Goal: Transaction & Acquisition: Purchase product/service

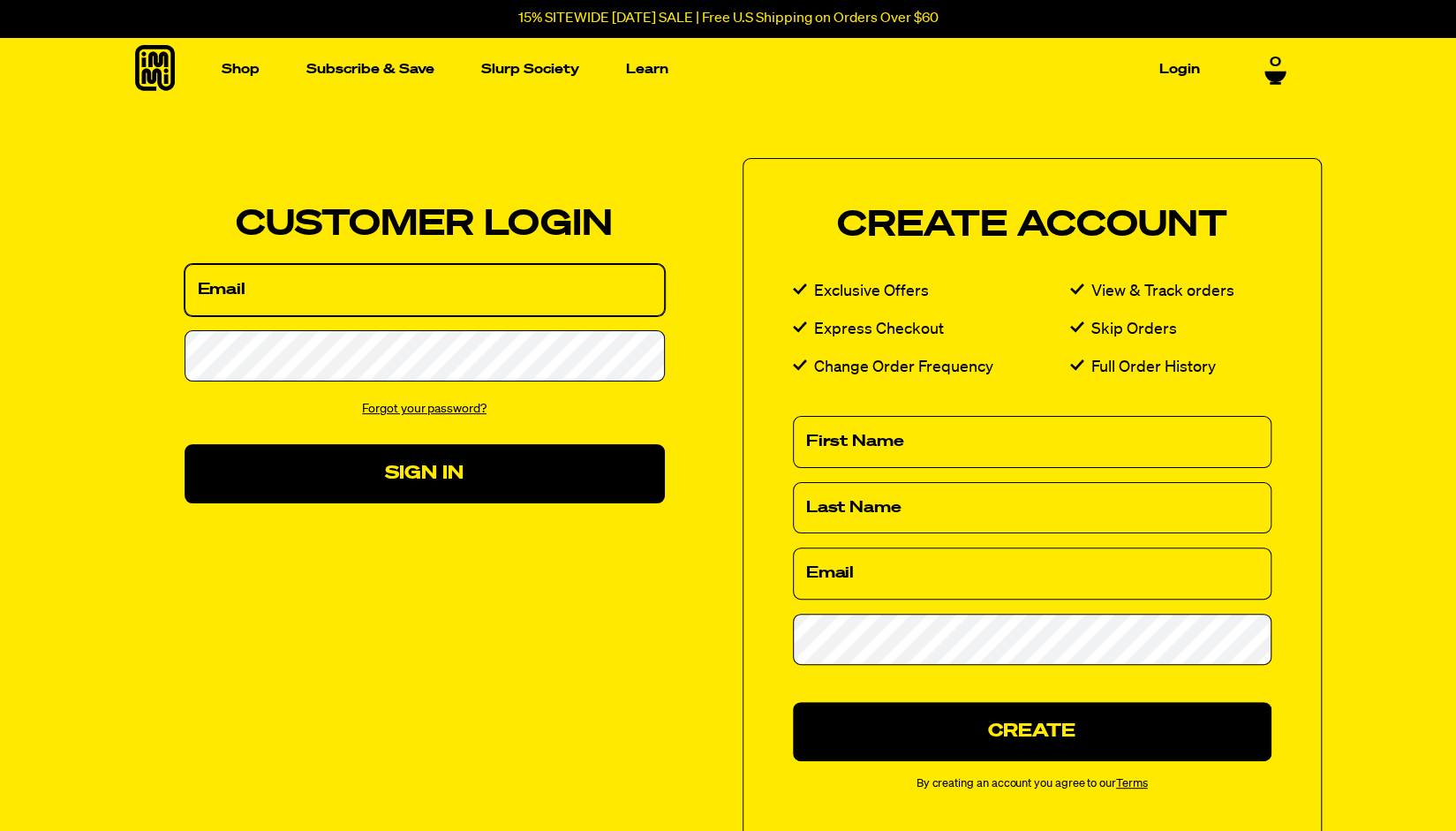
click at [532, 299] on input "Email" at bounding box center [424, 290] width 480 height 52
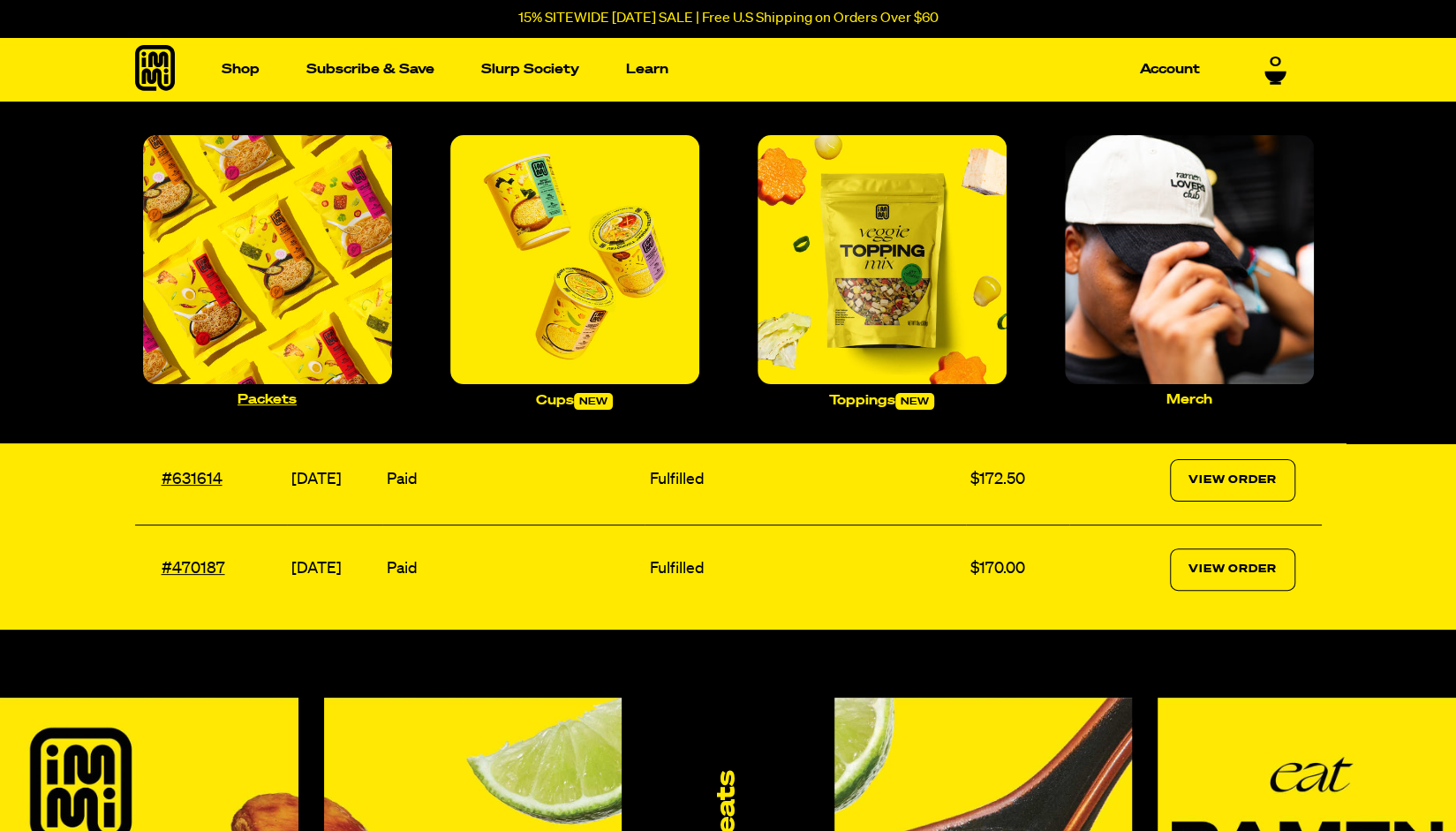
click at [313, 325] on img "Main navigation" at bounding box center [268, 259] width 249 height 249
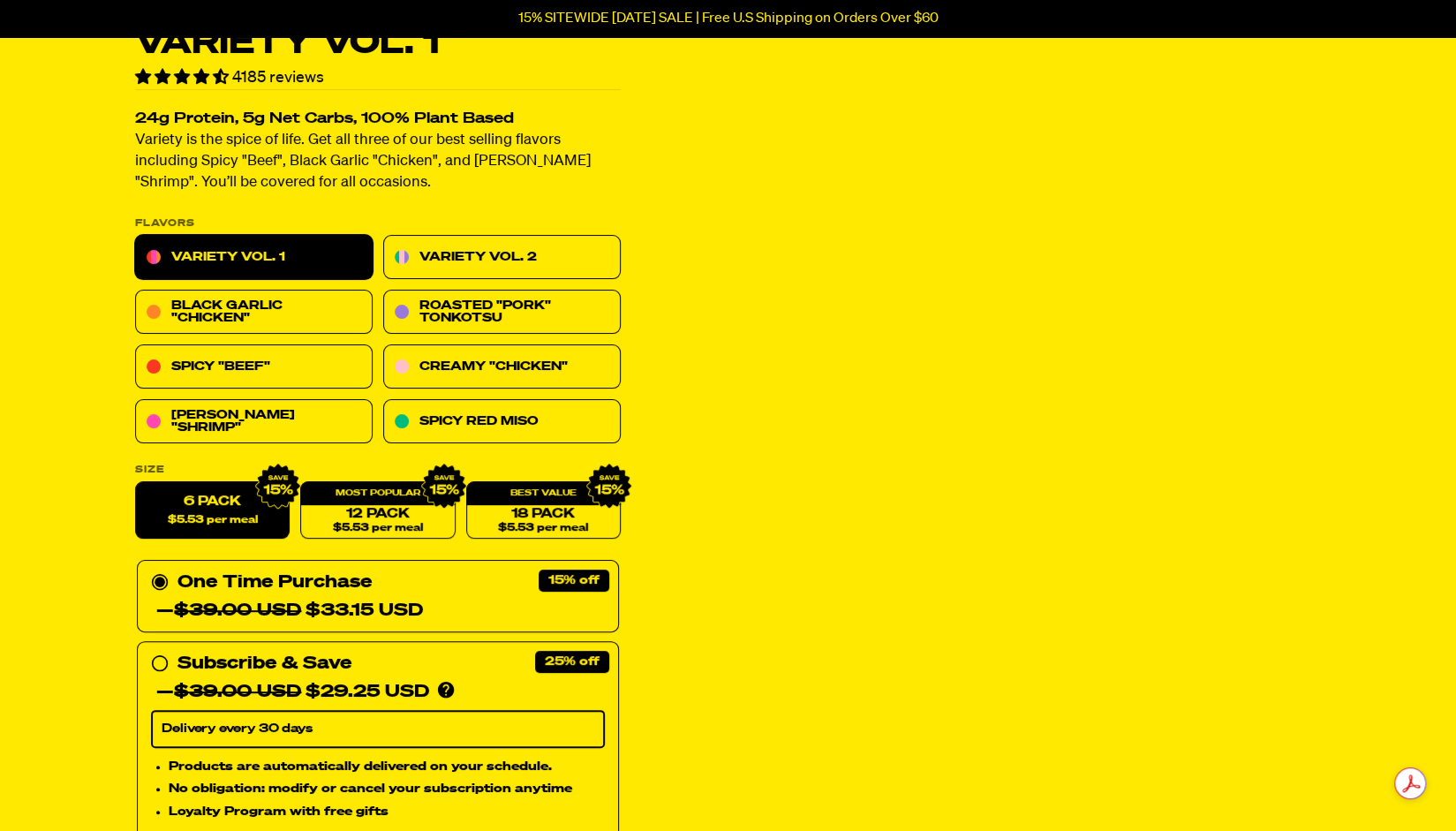
scroll to position [117, 0]
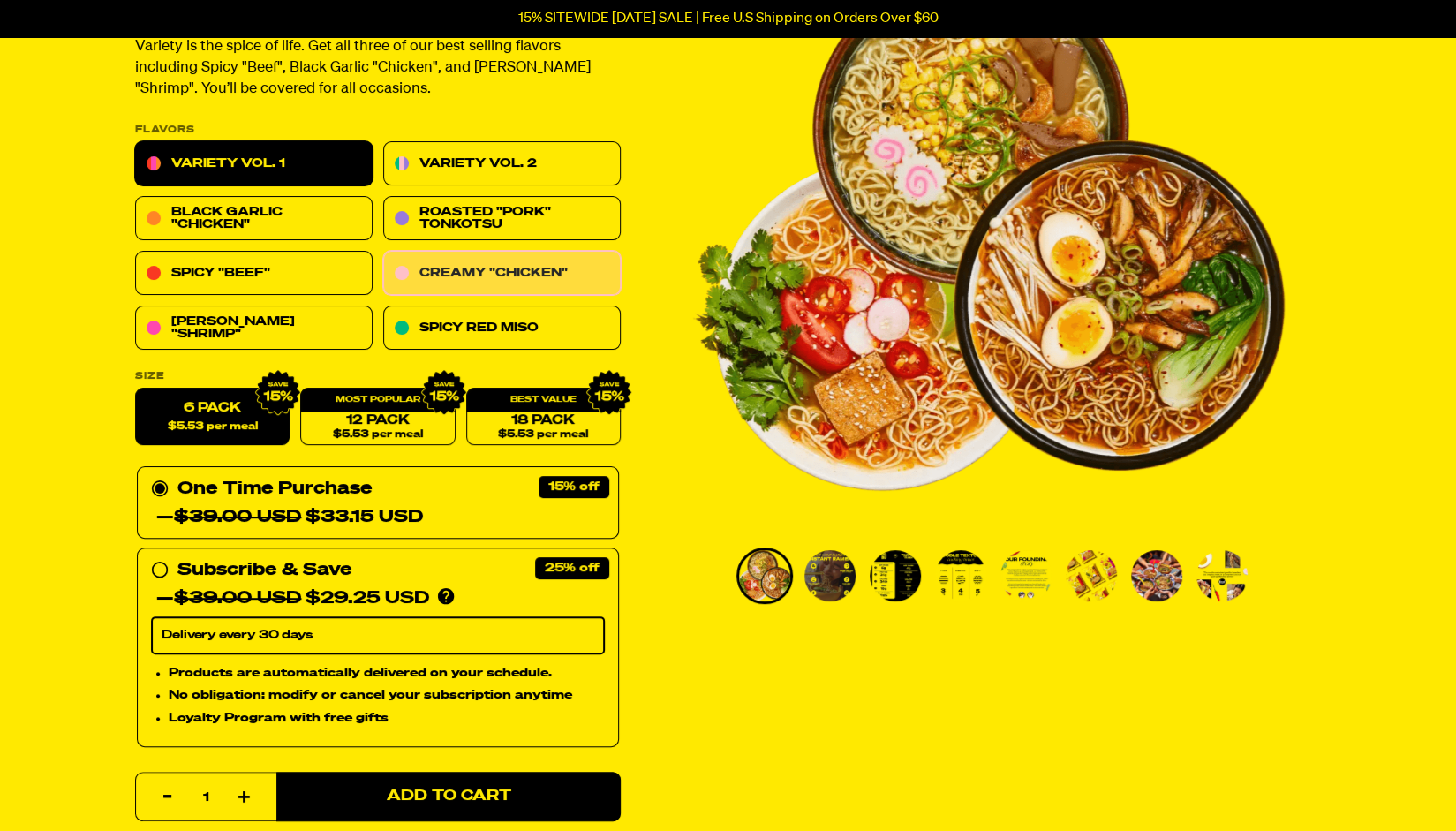
click at [501, 266] on link "Creamy "Chicken"" at bounding box center [502, 274] width 238 height 44
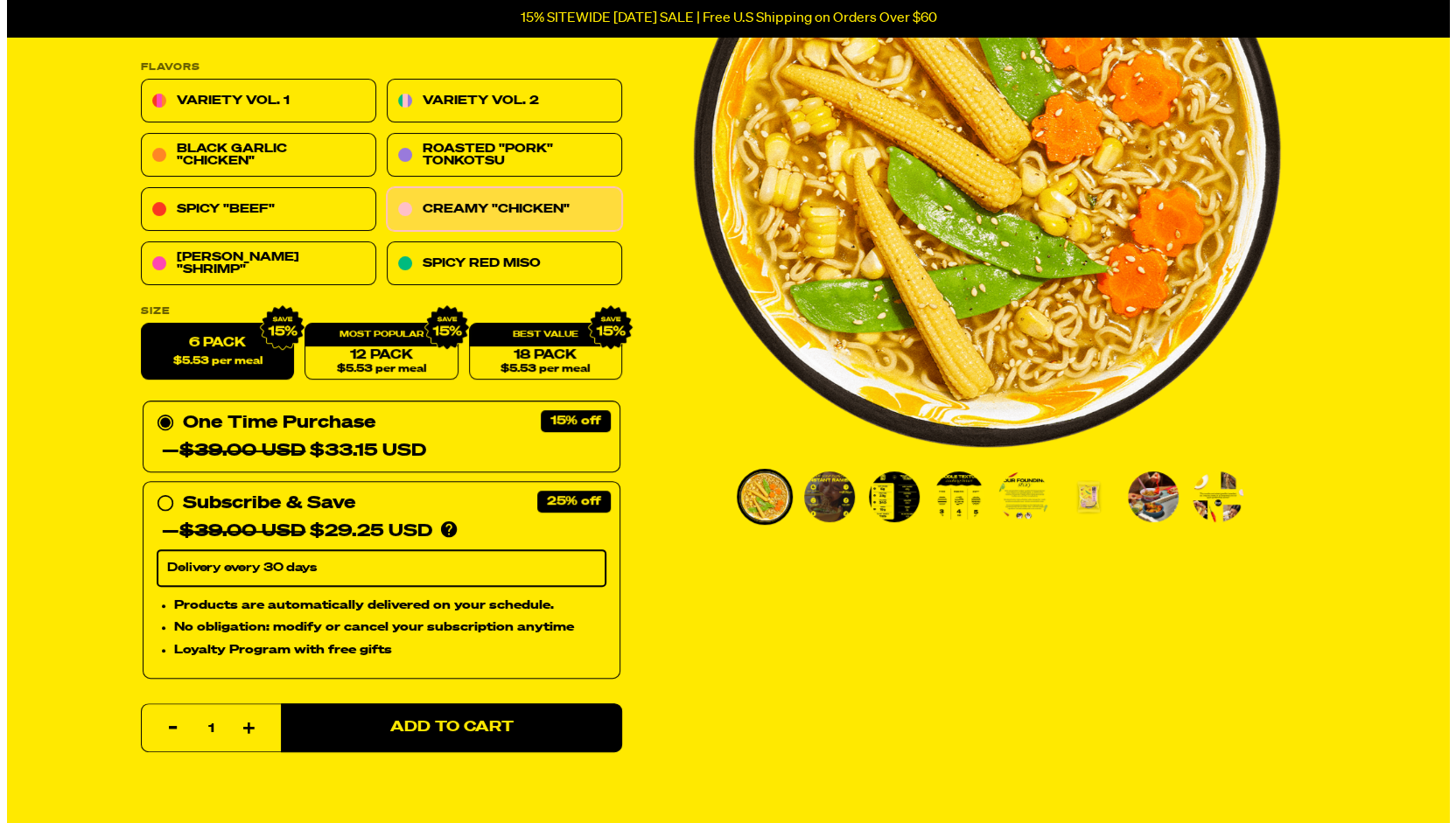
scroll to position [311, 0]
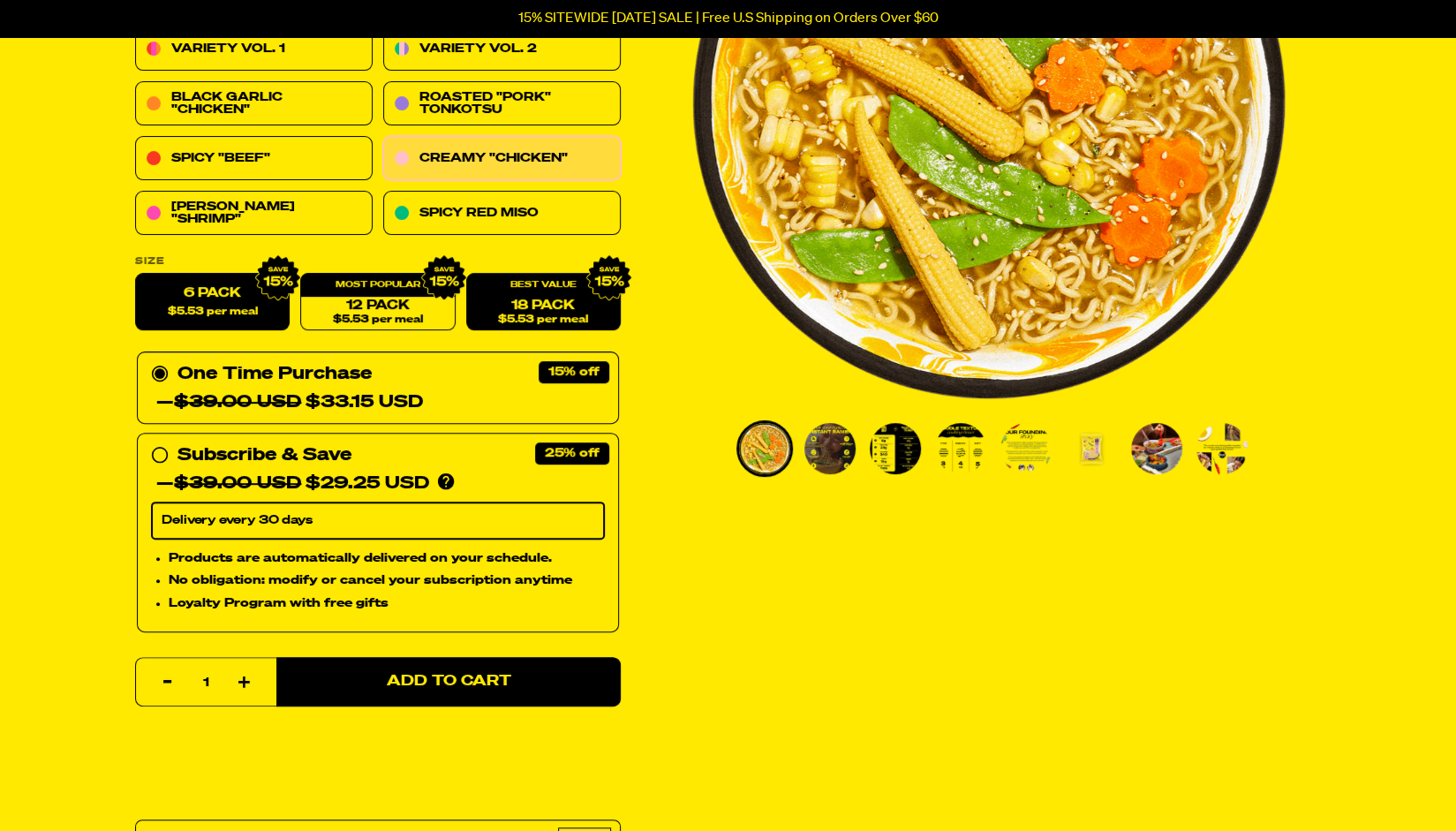
click at [510, 292] on div "18 Pack $5.53 per meal" at bounding box center [543, 302] width 155 height 58
click at [522, 317] on span "$5.53 per meal" at bounding box center [543, 320] width 91 height 11
radio input "false"
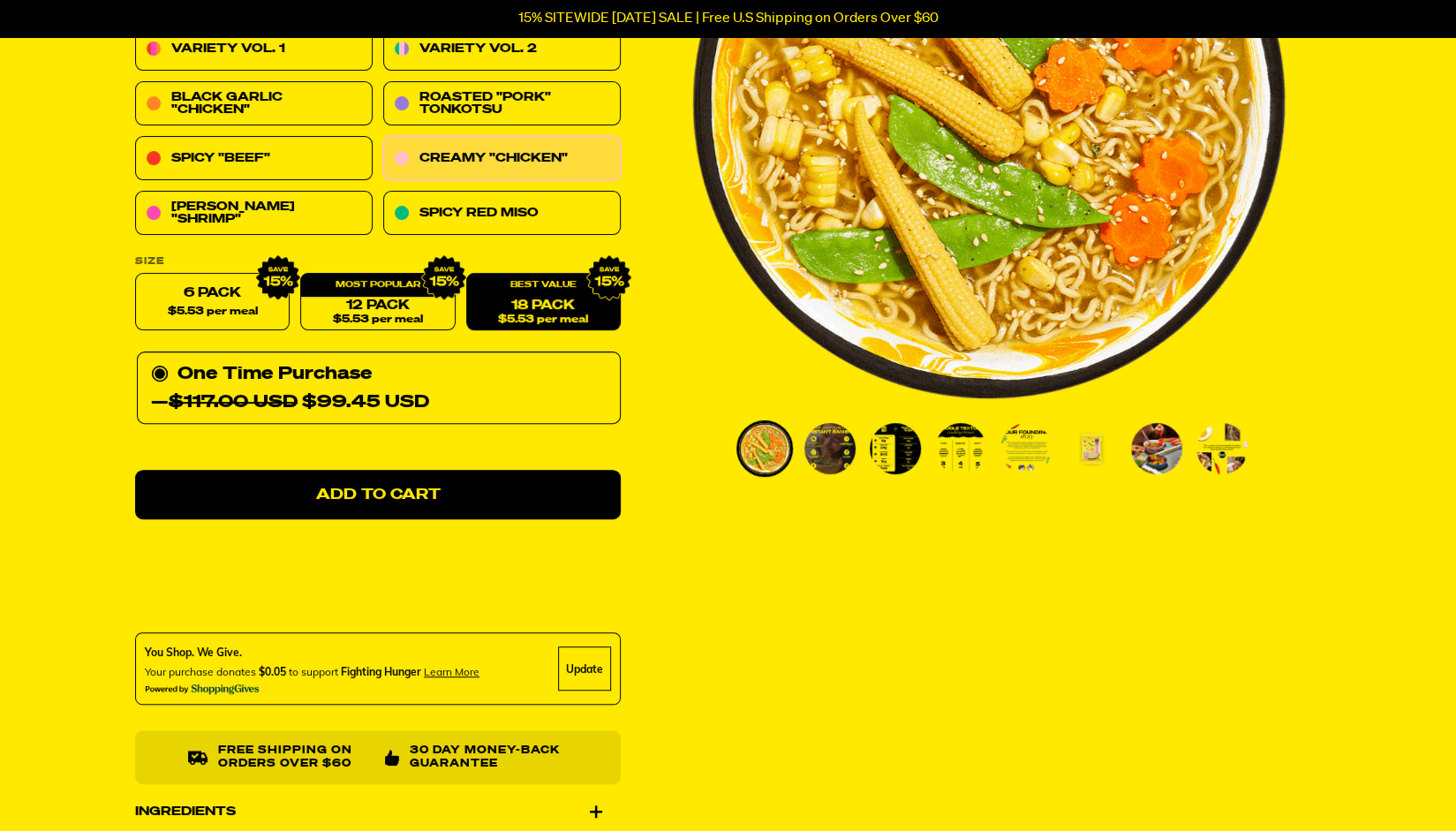
click at [522, 317] on span "$5.53 per meal" at bounding box center [543, 320] width 91 height 11
click at [397, 324] on span "$5.53 per meal" at bounding box center [377, 320] width 91 height 11
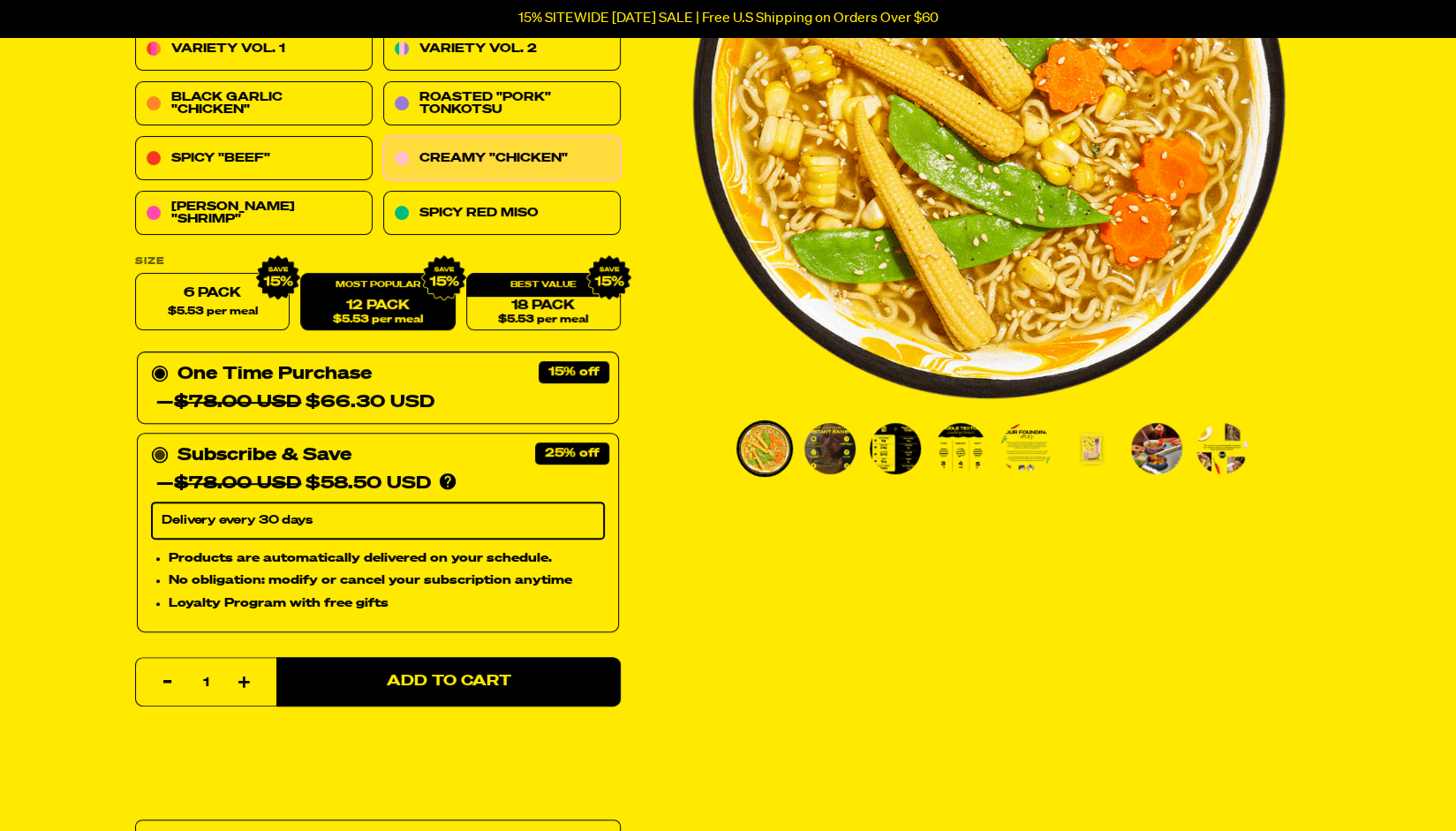
click at [283, 455] on div "Subscribe & Save 25%" at bounding box center [264, 456] width 174 height 28
click at [162, 441] on input "Subscribe & Save 25% — $78.00 USD $58.50 USD You'll receive your selected flavo…" at bounding box center [157, 441] width 11 height 0
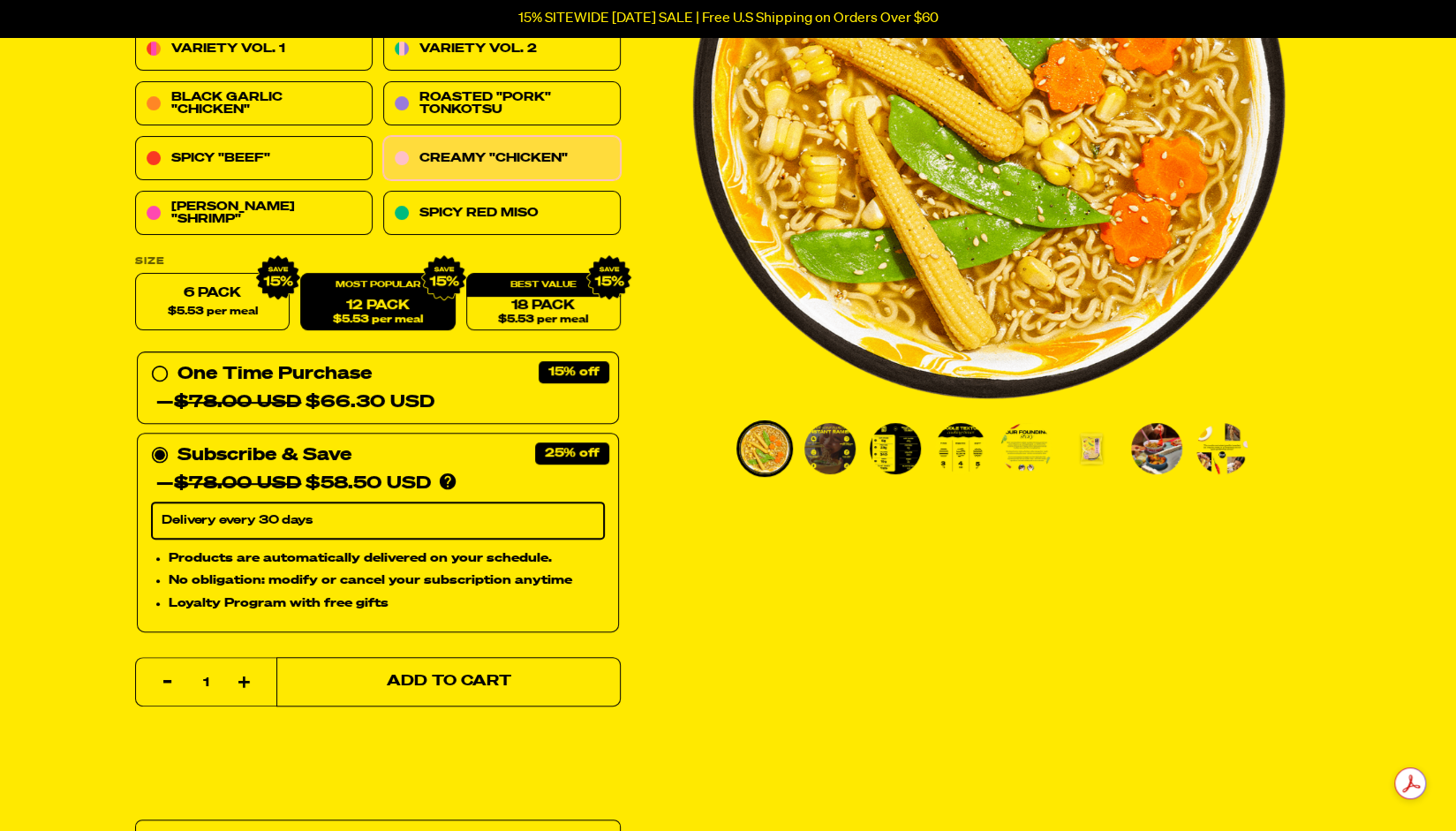
click at [396, 683] on span "Add to Cart" at bounding box center [448, 682] width 124 height 15
select select "Every 30 Days"
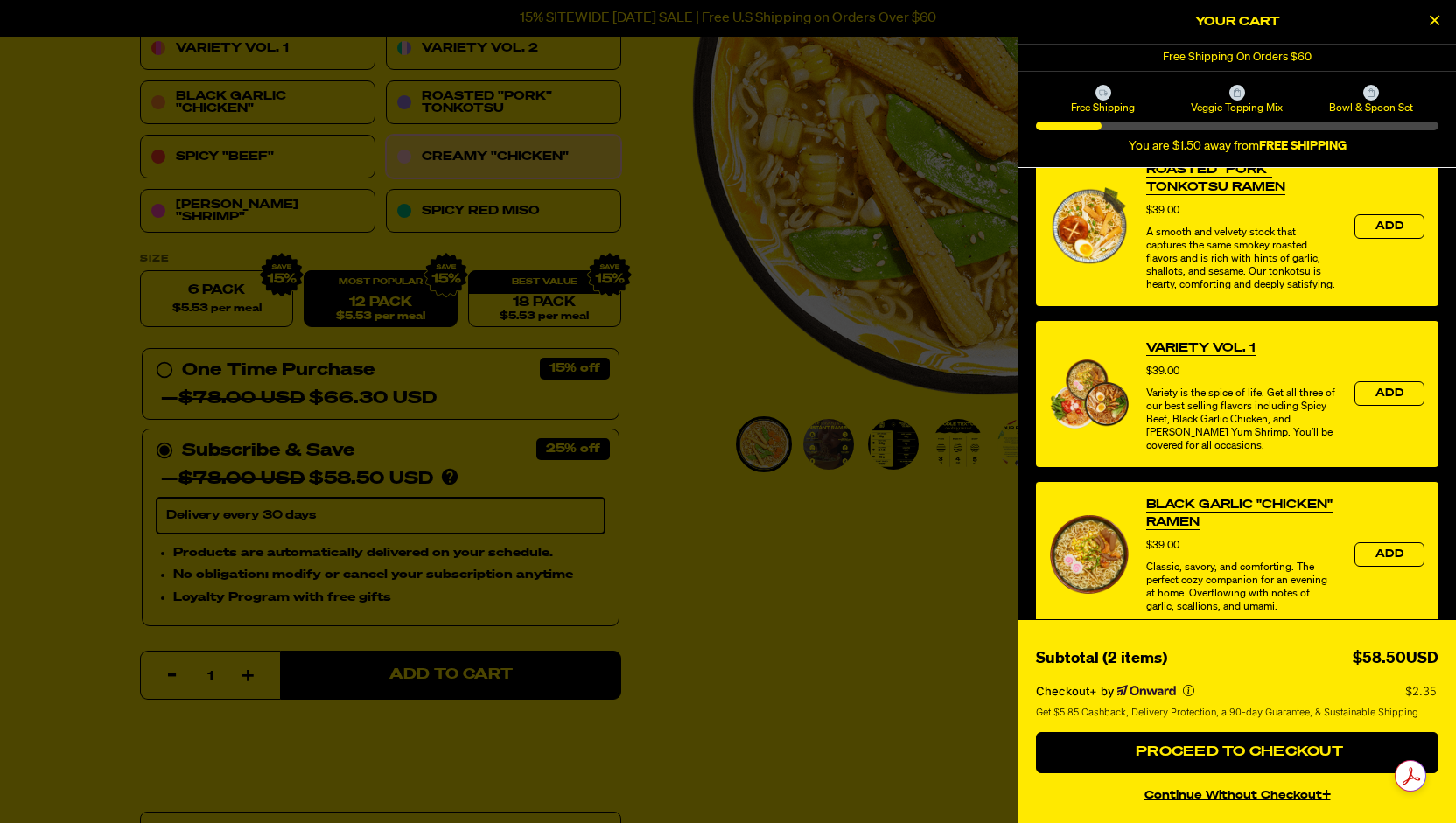
scroll to position [670, 0]
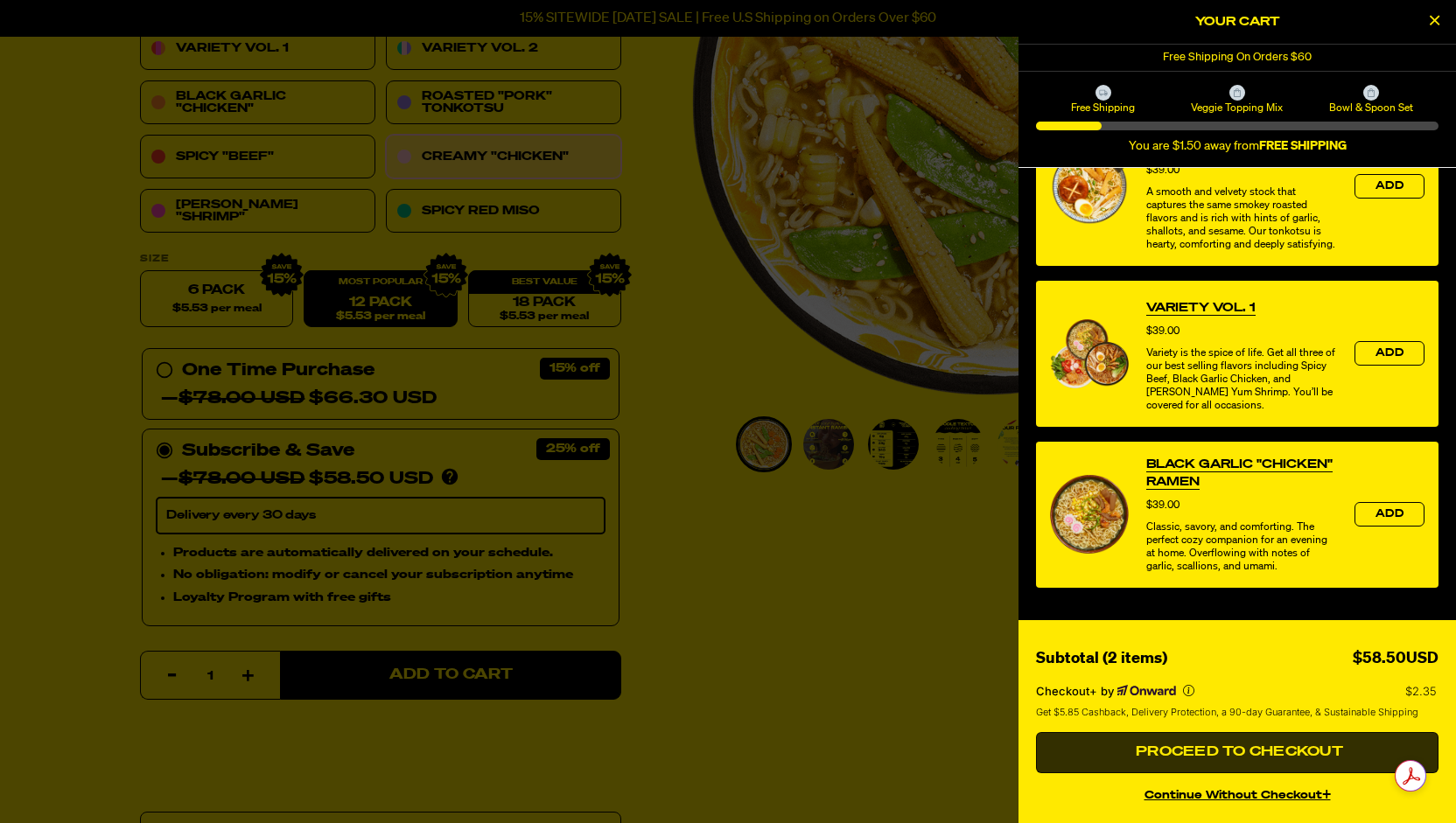
click at [1295, 745] on button "Proceed to Checkout" at bounding box center [1237, 753] width 403 height 42
